Goal: Task Accomplishment & Management: Use online tool/utility

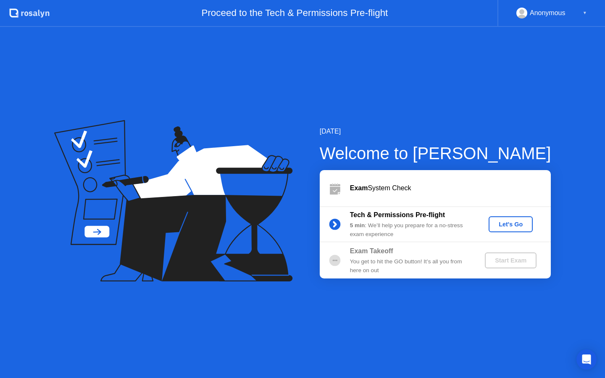
click at [504, 222] on div "Let's Go" at bounding box center [510, 224] width 37 height 7
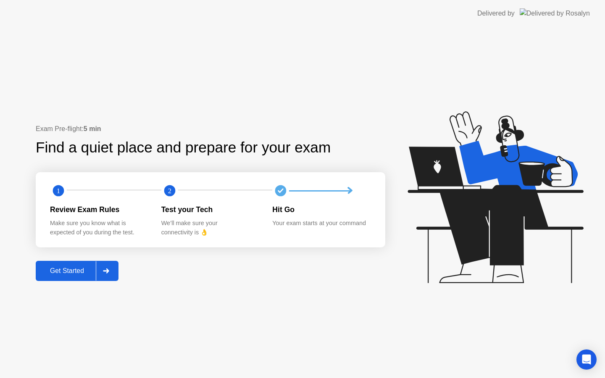
click at [70, 272] on div "Get Started" at bounding box center [67, 271] width 58 height 8
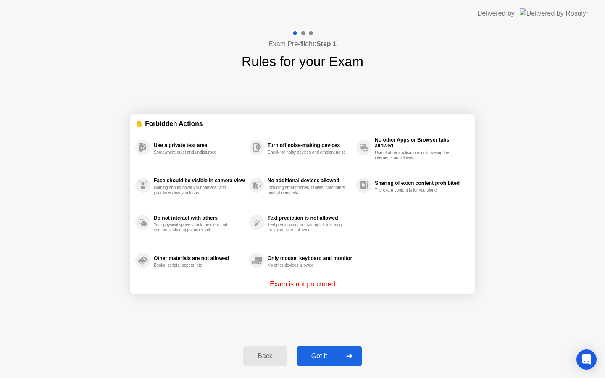
click at [325, 355] on div "Got it" at bounding box center [320, 357] width 40 height 8
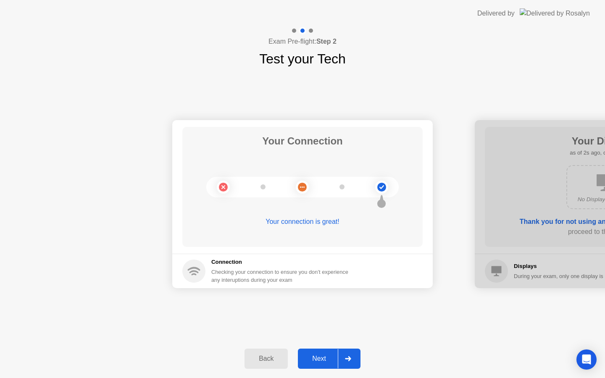
click at [325, 357] on div "Next" at bounding box center [319, 359] width 37 height 8
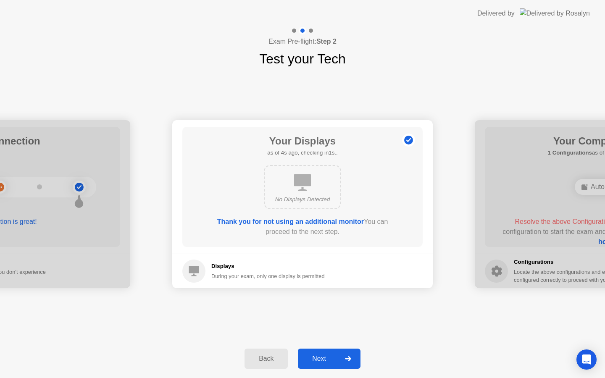
click at [329, 359] on div "Next" at bounding box center [319, 359] width 37 height 8
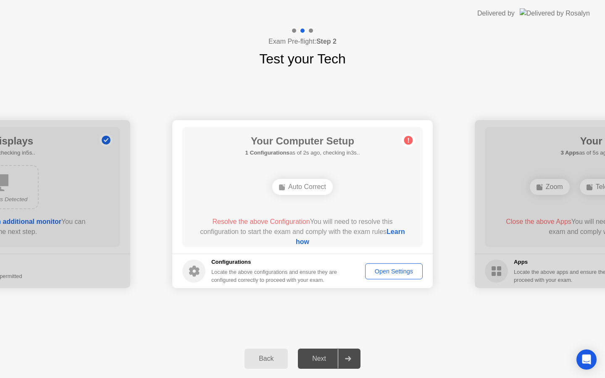
click at [322, 187] on div "Auto Correct" at bounding box center [302, 187] width 61 height 16
click at [312, 241] on link "Learn how" at bounding box center [350, 236] width 109 height 17
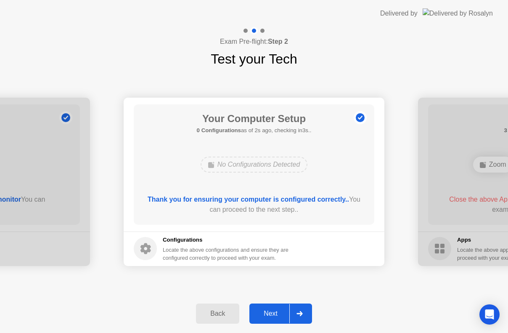
click at [270, 312] on div "Next" at bounding box center [270, 313] width 37 height 8
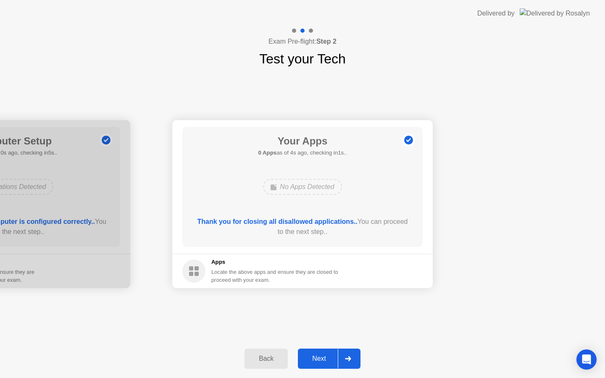
click at [315, 362] on div "Next" at bounding box center [319, 359] width 37 height 8
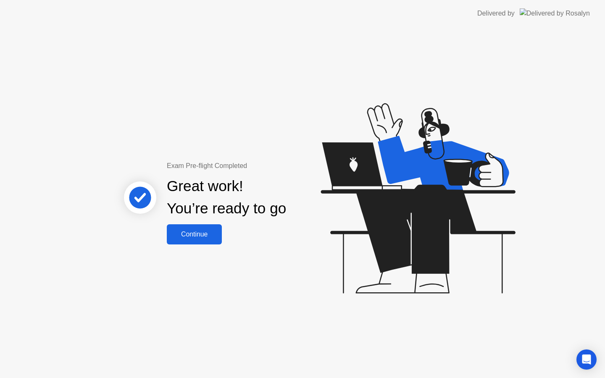
click at [212, 238] on div "Continue" at bounding box center [194, 235] width 50 height 8
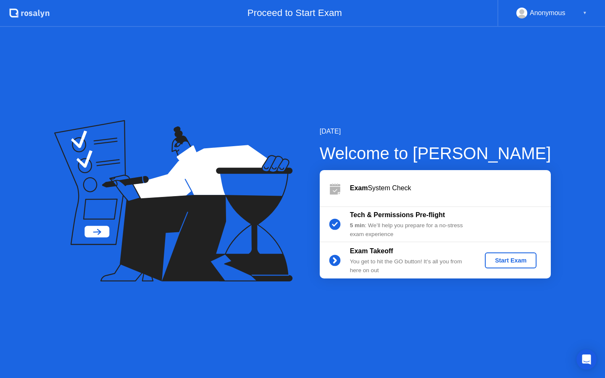
click at [505, 264] on div "Start Exam" at bounding box center [511, 260] width 45 height 7
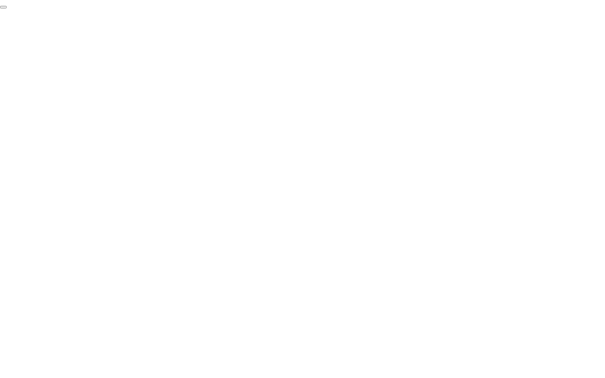
click div "End Proctoring Session"
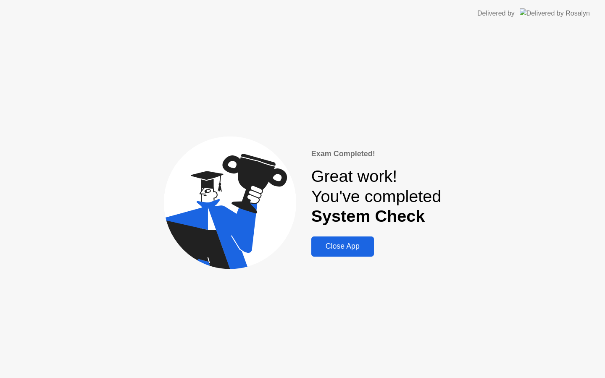
click at [349, 244] on div "Close App" at bounding box center [343, 246] width 58 height 9
